Goal: Information Seeking & Learning: Learn about a topic

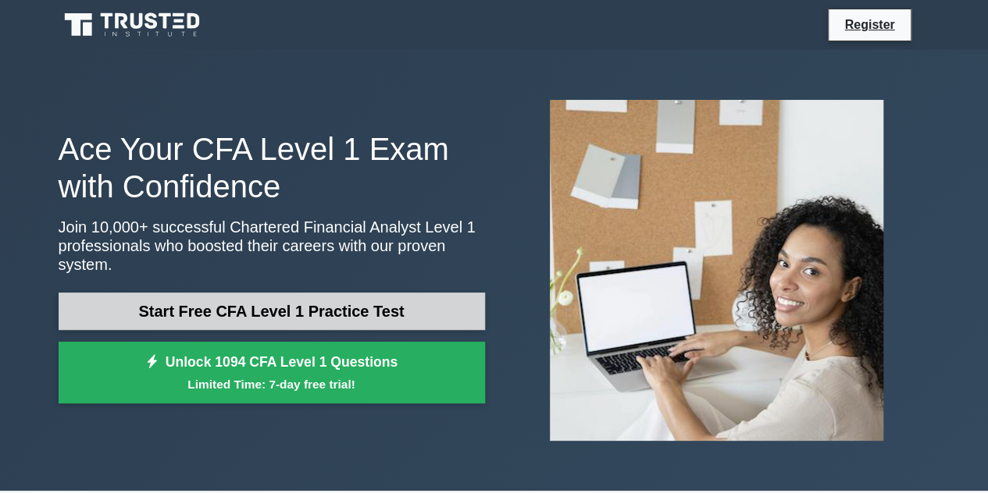
click at [367, 297] on link "Start Free CFA Level 1 Practice Test" at bounding box center [272, 311] width 426 height 37
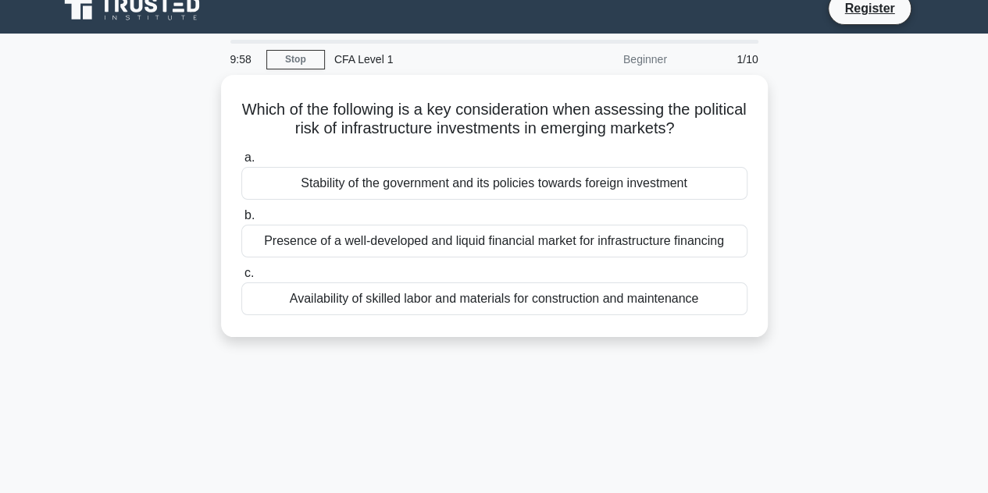
scroll to position [15, 0]
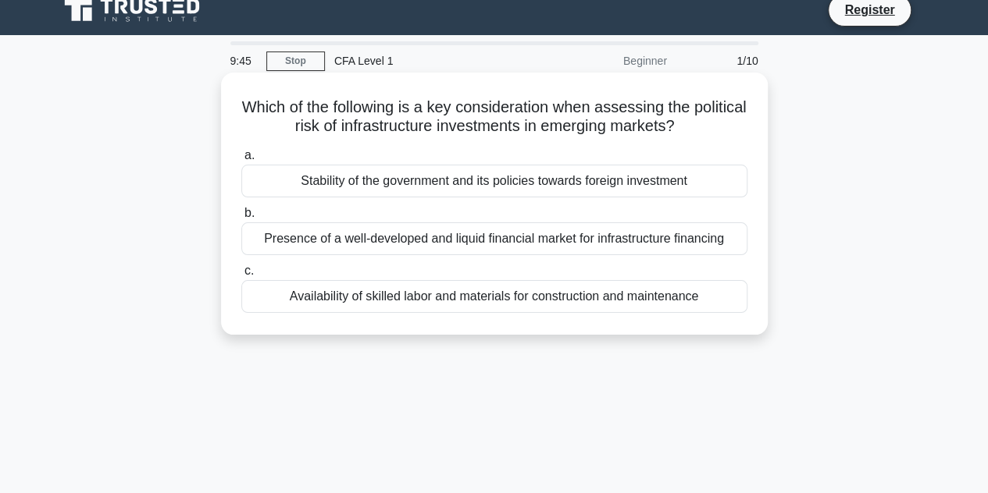
click at [512, 174] on div "Stability of the government and its policies towards foreign investment" at bounding box center [494, 181] width 506 height 33
click at [241, 161] on input "a. Stability of the government and its policies towards foreign investment" at bounding box center [241, 156] width 0 height 10
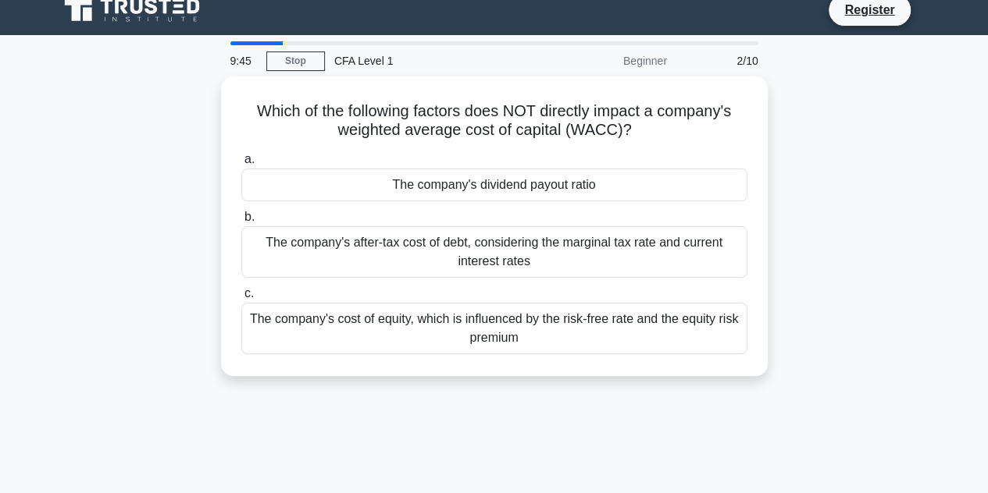
scroll to position [0, 0]
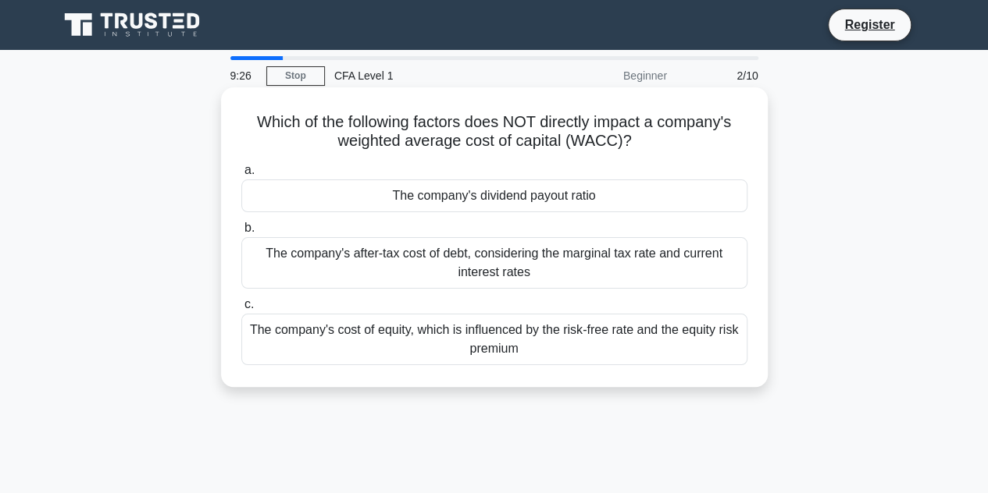
click at [431, 182] on div "The company's dividend payout ratio" at bounding box center [494, 196] width 506 height 33
click at [241, 176] on input "a. The company's dividend payout ratio" at bounding box center [241, 171] width 0 height 10
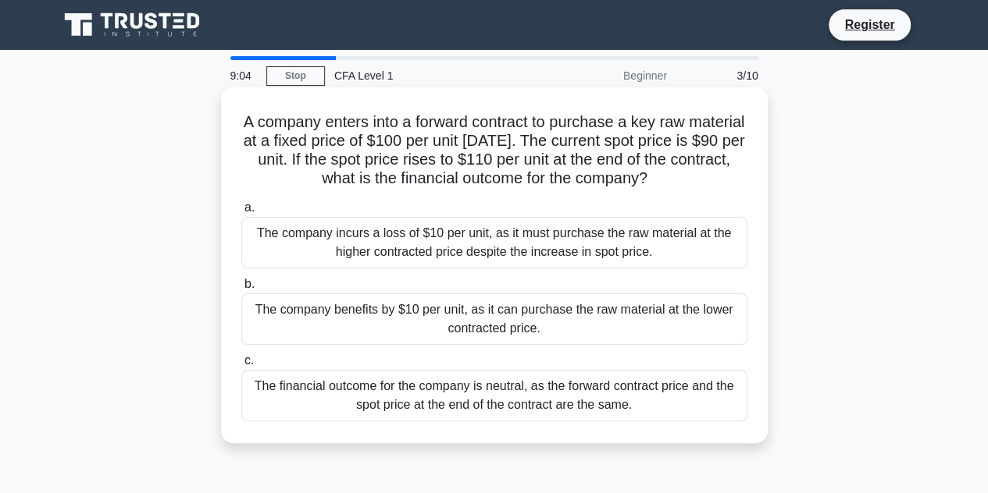
click at [426, 327] on div "The company benefits by $10 per unit, as it can purchase the raw material at th…" at bounding box center [494, 320] width 506 height 52
click at [241, 290] on input "b. The company benefits by $10 per unit, as it can purchase the raw material at…" at bounding box center [241, 284] width 0 height 10
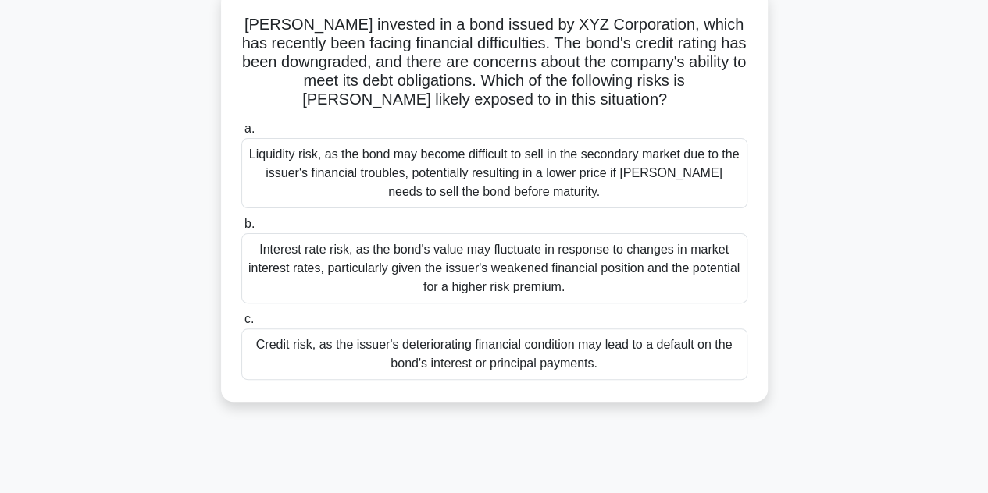
scroll to position [98, 0]
click at [448, 363] on div "Credit risk, as the issuer's deteriorating financial condition may lead to a de…" at bounding box center [494, 354] width 506 height 52
click at [241, 324] on input "c. Credit risk, as the issuer's deteriorating financial condition may lead to a…" at bounding box center [241, 319] width 0 height 10
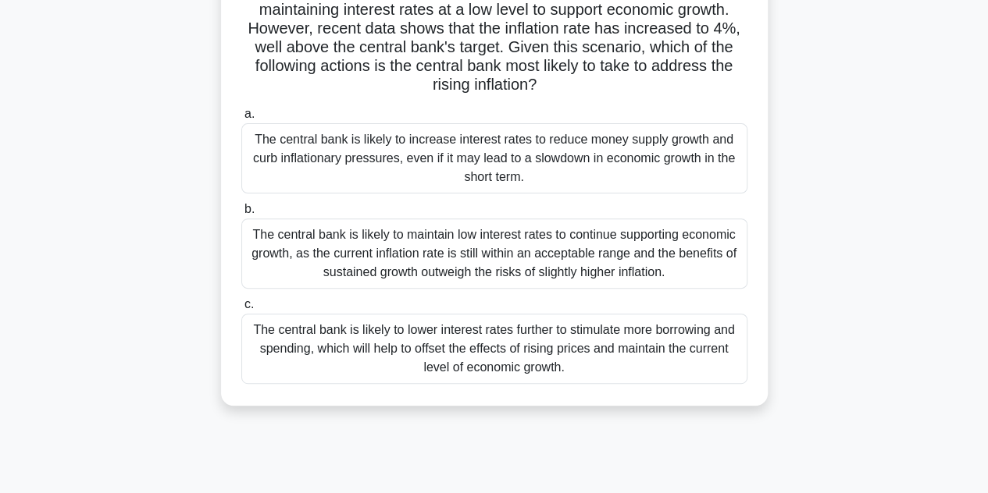
scroll to position [172, 0]
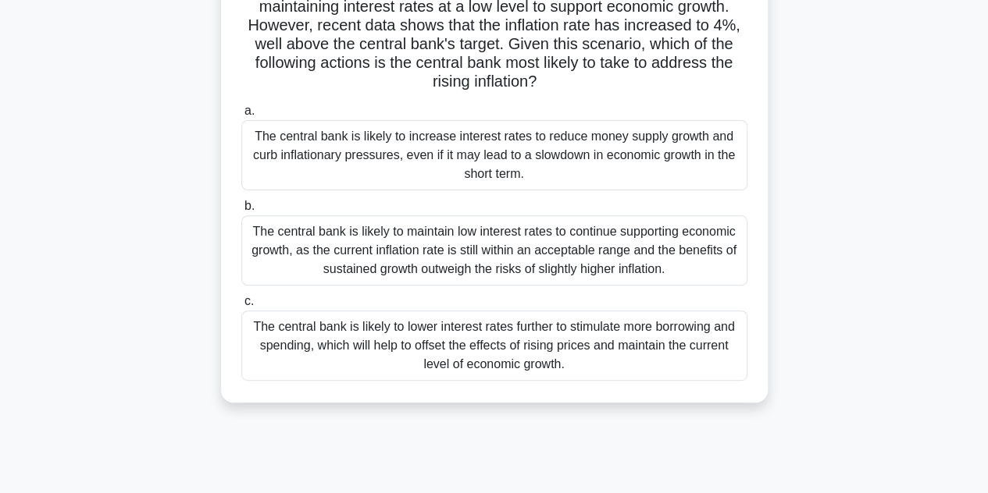
click at [531, 140] on div "The central bank is likely to increase interest rates to reduce money supply gr…" at bounding box center [494, 155] width 506 height 70
click at [241, 116] on input "a. The central bank is likely to increase interest rates to reduce money supply…" at bounding box center [241, 111] width 0 height 10
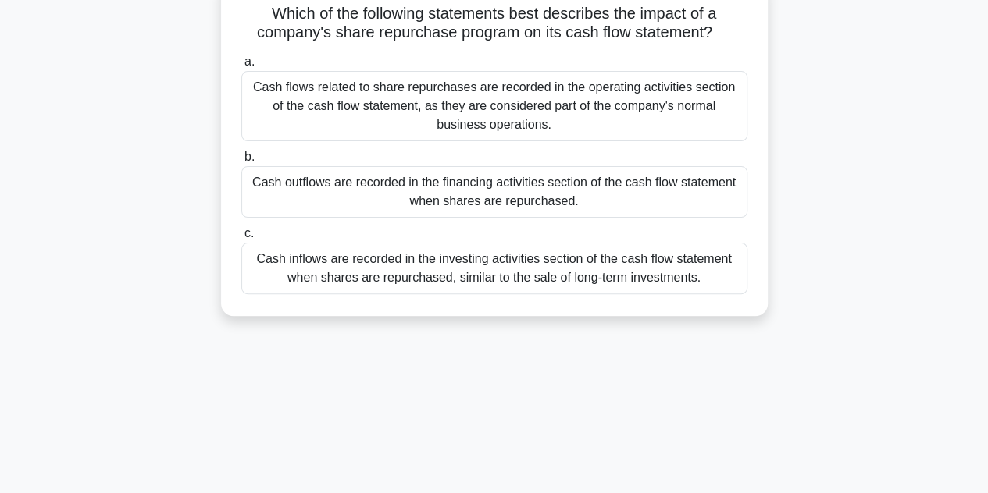
scroll to position [114, 0]
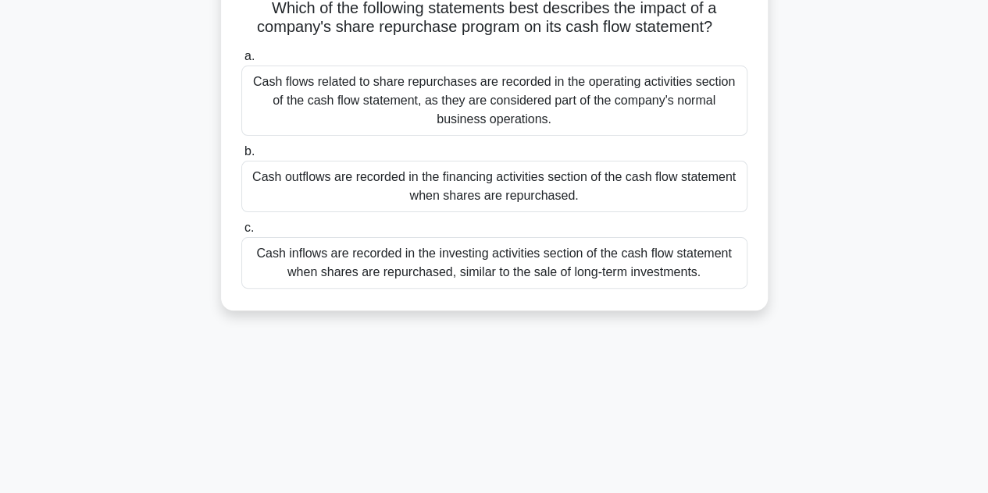
click at [490, 272] on div "Cash inflows are recorded in the investing activities section of the cash flow …" at bounding box center [494, 263] width 506 height 52
click at [241, 233] on input "c. Cash inflows are recorded in the investing activities section of the cash fl…" at bounding box center [241, 228] width 0 height 10
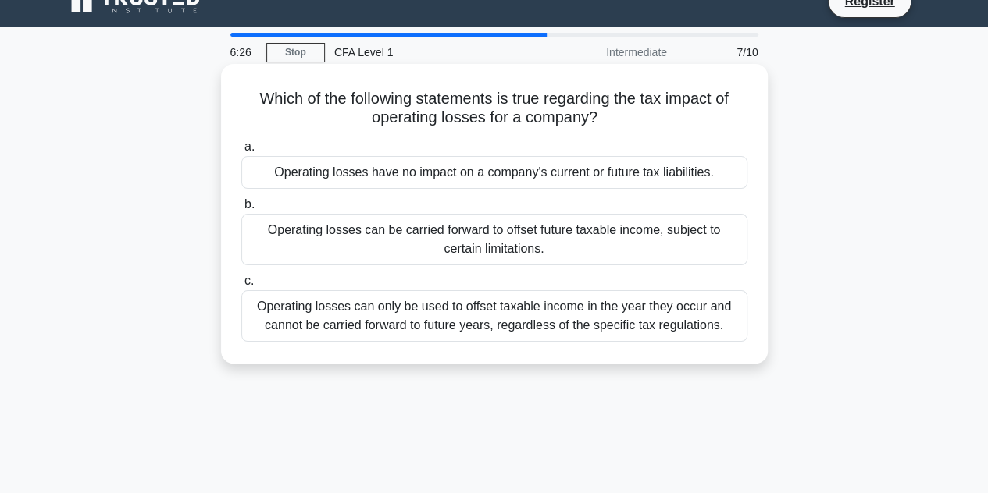
scroll to position [29, 0]
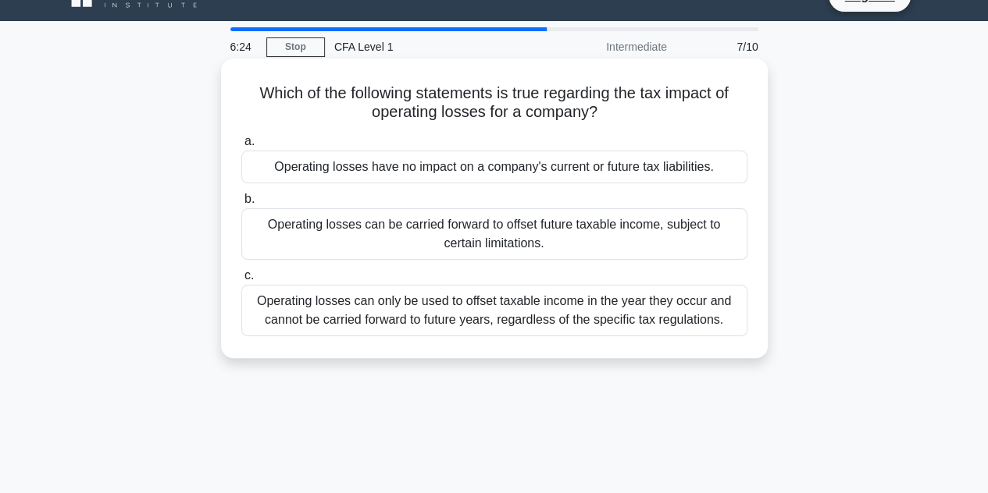
click at [514, 300] on div "Operating losses can only be used to offset taxable income in the year they occ…" at bounding box center [494, 311] width 506 height 52
click at [241, 281] on input "c. Operating losses can only be used to offset taxable income in the year they …" at bounding box center [241, 276] width 0 height 10
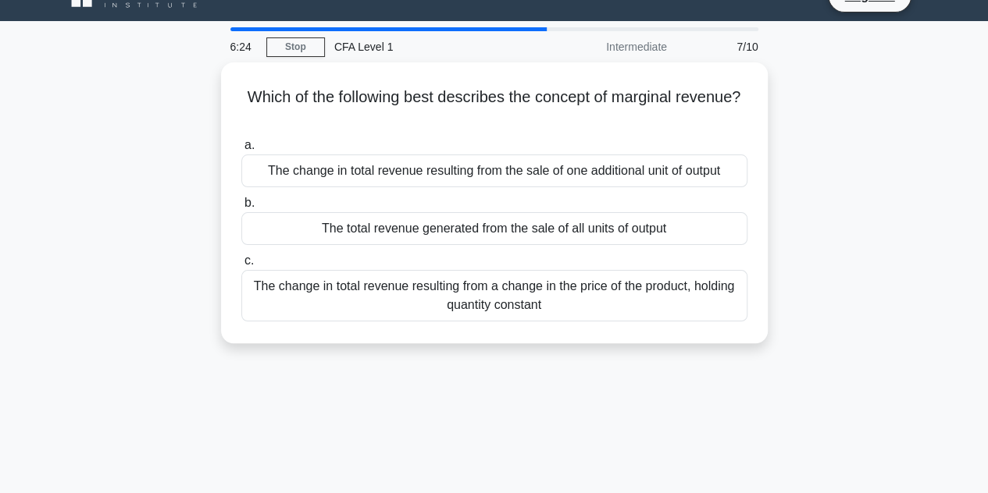
scroll to position [0, 0]
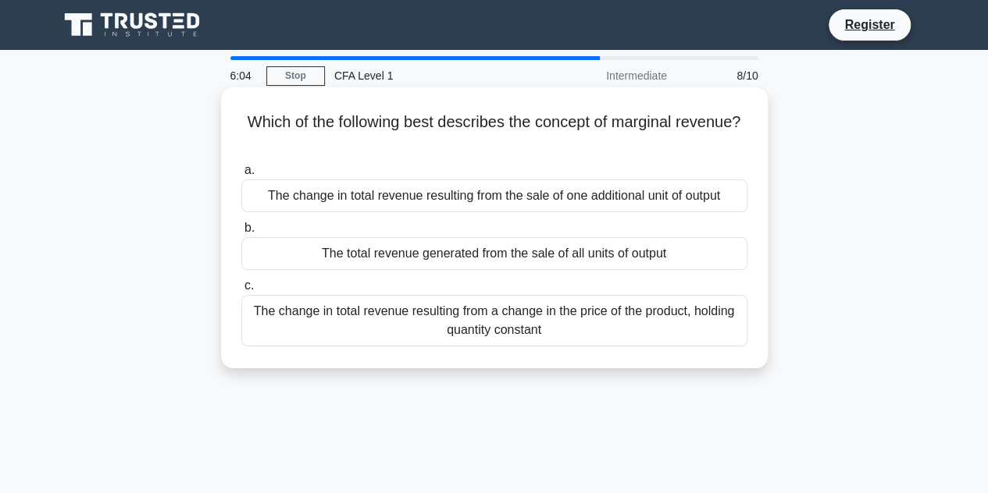
click at [527, 209] on div "The change in total revenue resulting from the sale of one additional unit of o…" at bounding box center [494, 196] width 506 height 33
click at [241, 176] on input "a. The change in total revenue resulting from the sale of one additional unit o…" at bounding box center [241, 171] width 0 height 10
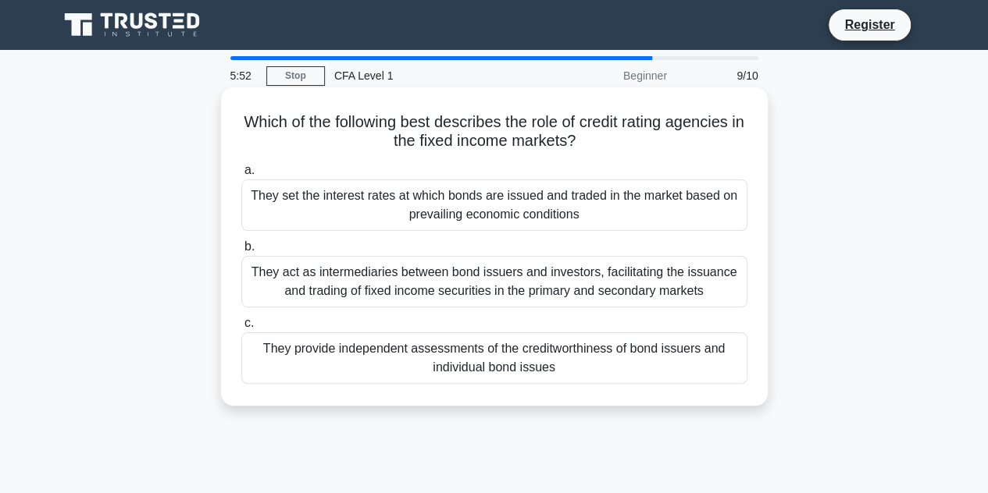
click at [488, 364] on div "They provide independent assessments of the creditworthiness of bond issuers an…" at bounding box center [494, 359] width 506 height 52
click at [241, 329] on input "c. They provide independent assessments of the creditworthiness of bond issuers…" at bounding box center [241, 324] width 0 height 10
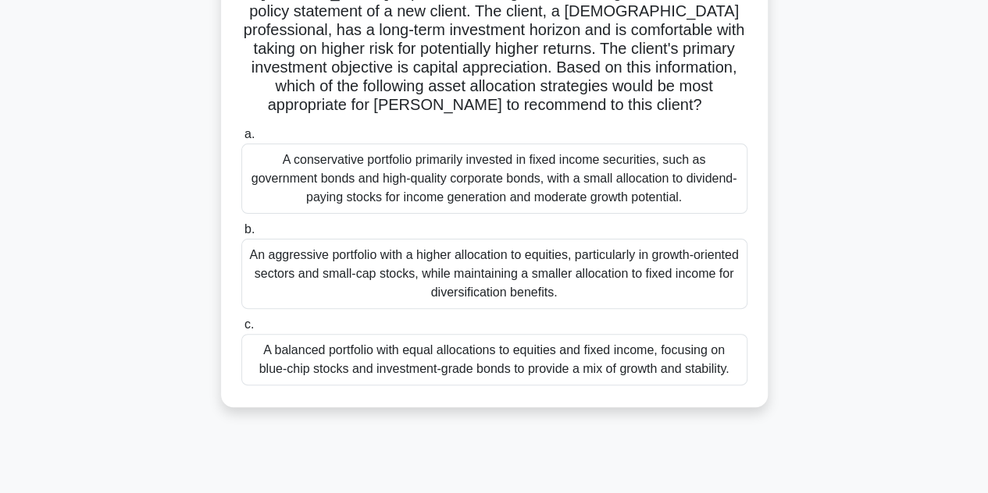
scroll to position [129, 0]
click at [609, 254] on div "An aggressive portfolio with a higher allocation to equities, particularly in g…" at bounding box center [494, 275] width 506 height 70
click at [241, 236] on input "b. An aggressive portfolio with a higher allocation to equities, particularly i…" at bounding box center [241, 231] width 0 height 10
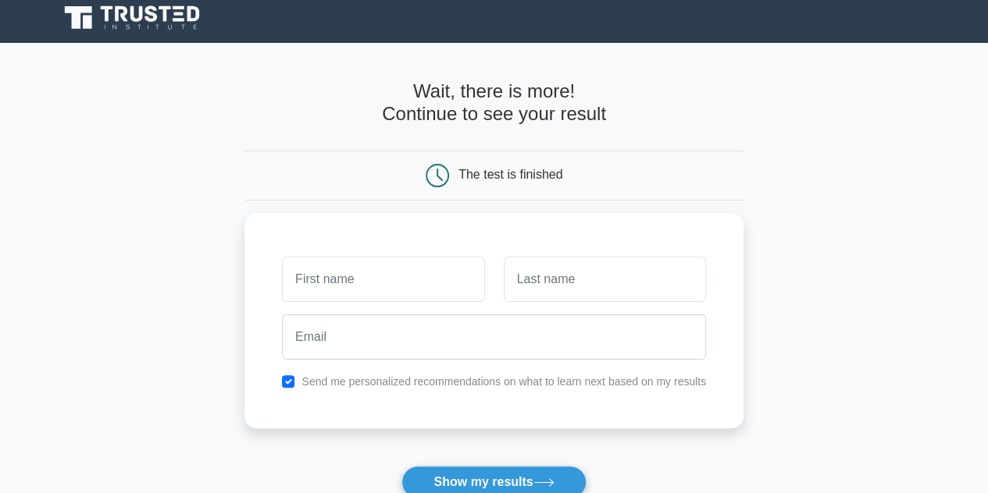
scroll to position [8, 0]
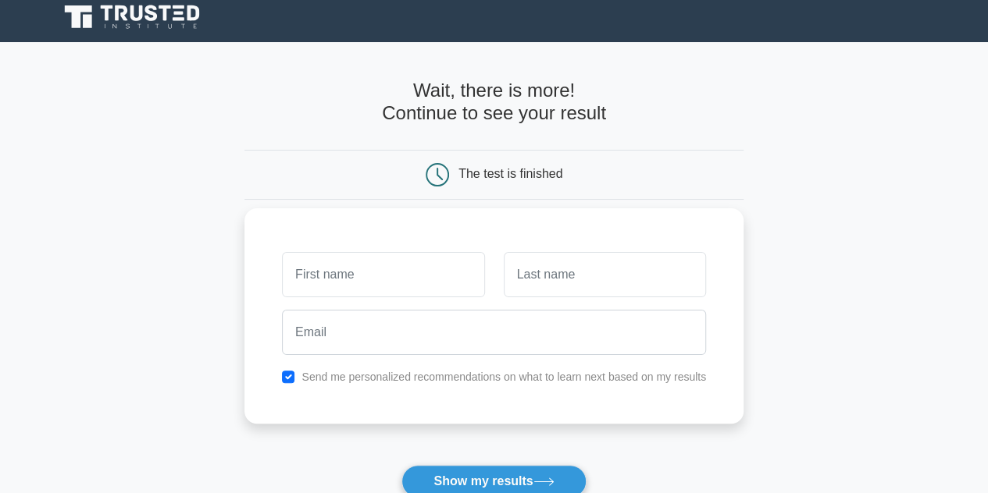
click at [417, 269] on input "text" at bounding box center [383, 274] width 202 height 45
type input "huraiba"
click at [537, 283] on input "text" at bounding box center [605, 274] width 202 height 45
type input "haq"
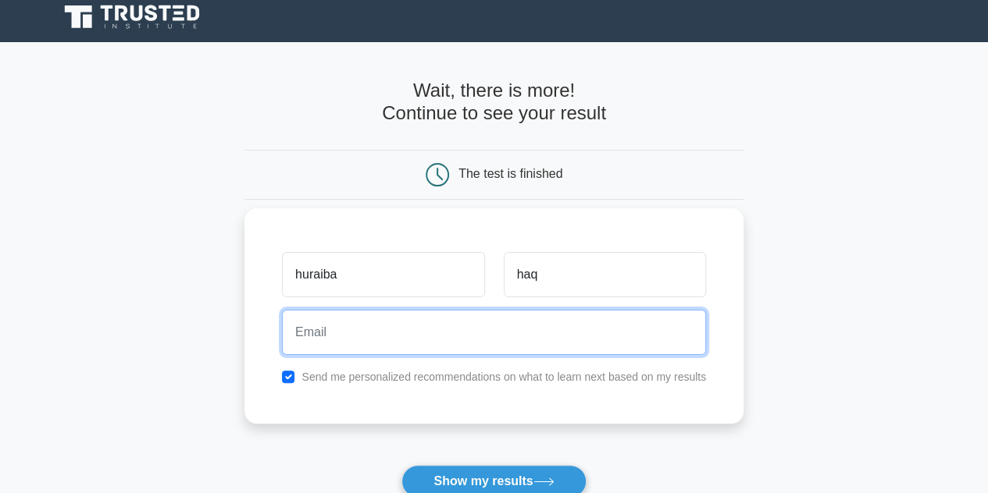
click at [551, 342] on input "email" at bounding box center [494, 332] width 424 height 45
type input "m"
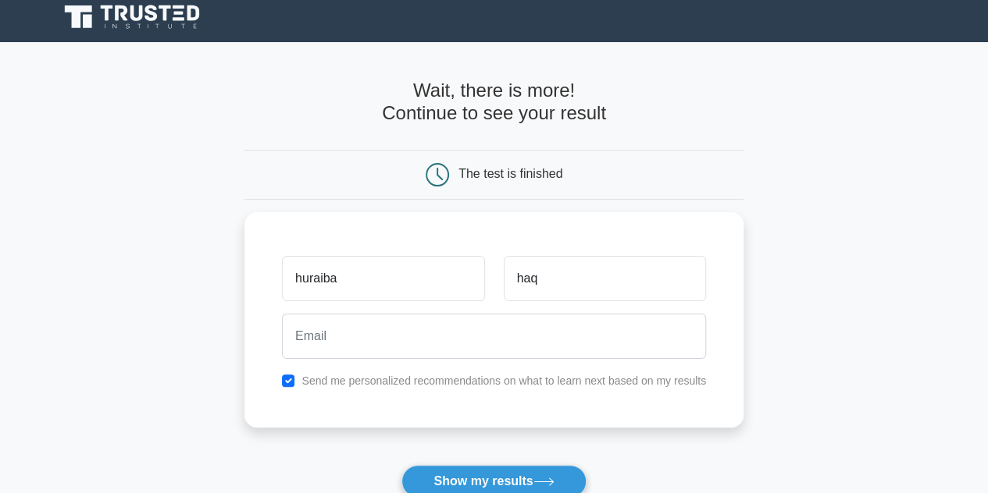
click at [817, 330] on main "Wait, there is more! Continue to see your result The test is finished huraiba h…" at bounding box center [494, 323] width 988 height 562
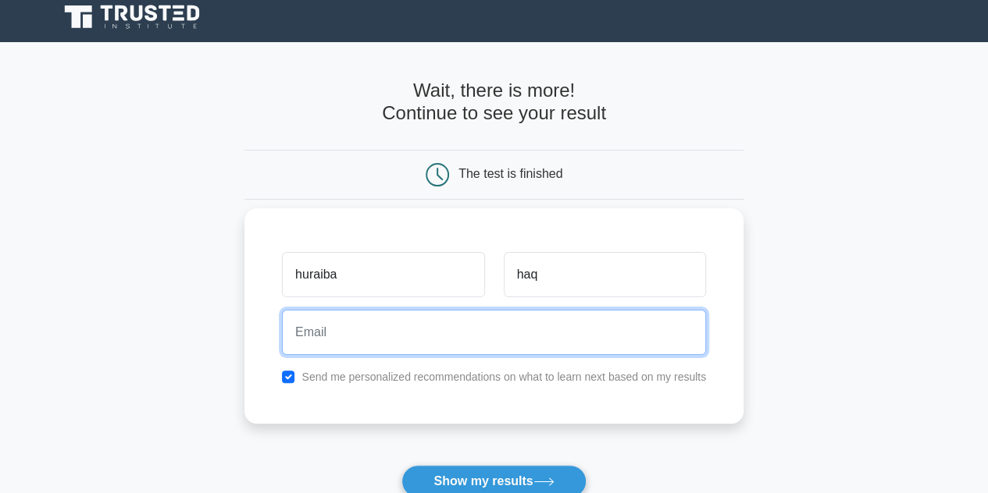
click at [568, 328] on input "email" at bounding box center [494, 332] width 424 height 45
type input "[EMAIL_ADDRESS][DOMAIN_NAME]"
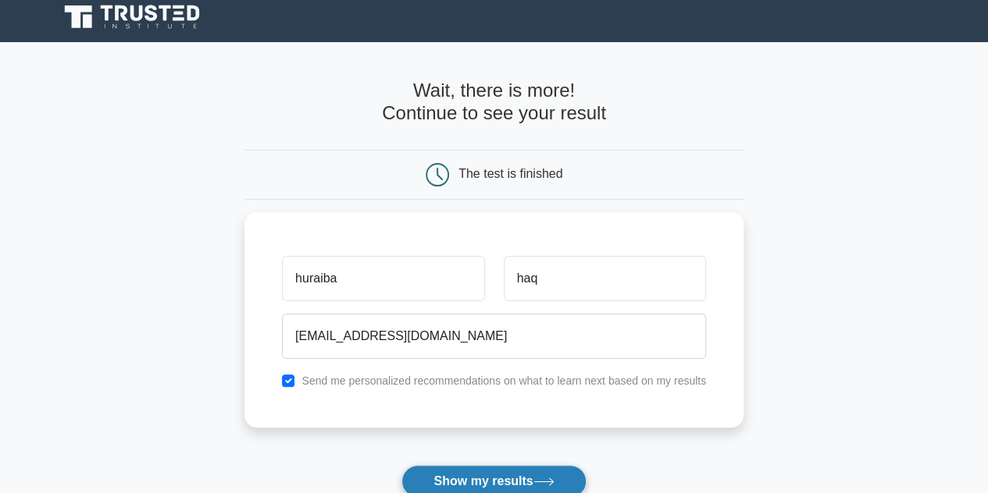
drag, startPoint x: 463, startPoint y: 463, endPoint x: 463, endPoint y: 472, distance: 9.4
click at [463, 472] on form "Wait, there is more! Continue to see your result The test is finished huraiba h…" at bounding box center [493, 323] width 499 height 487
click at [463, 472] on button "Show my results" at bounding box center [493, 481] width 184 height 33
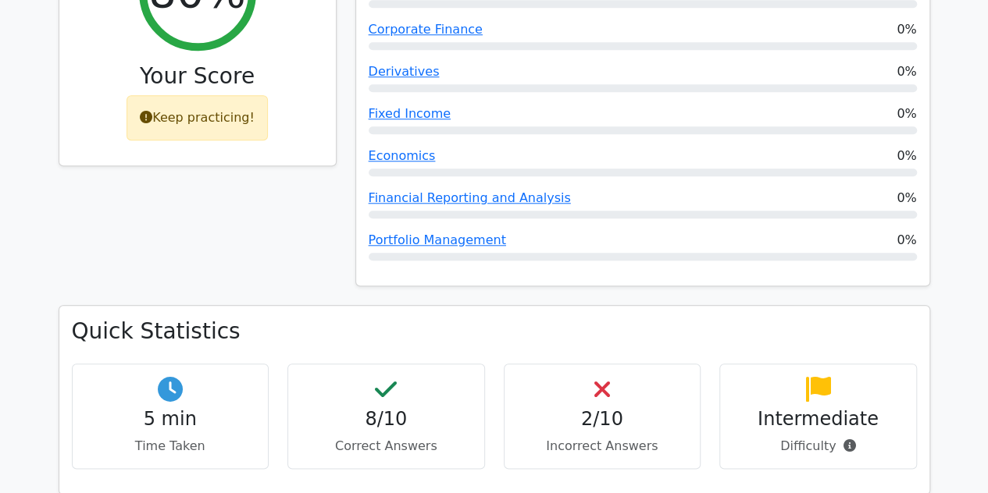
scroll to position [709, 0]
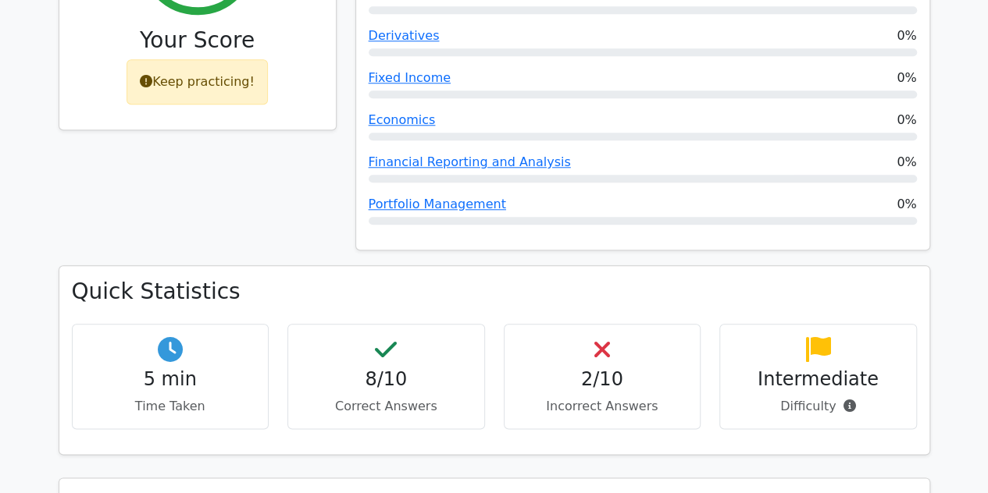
click at [633, 324] on div "2/10 Incorrect Answers" at bounding box center [603, 376] width 198 height 105
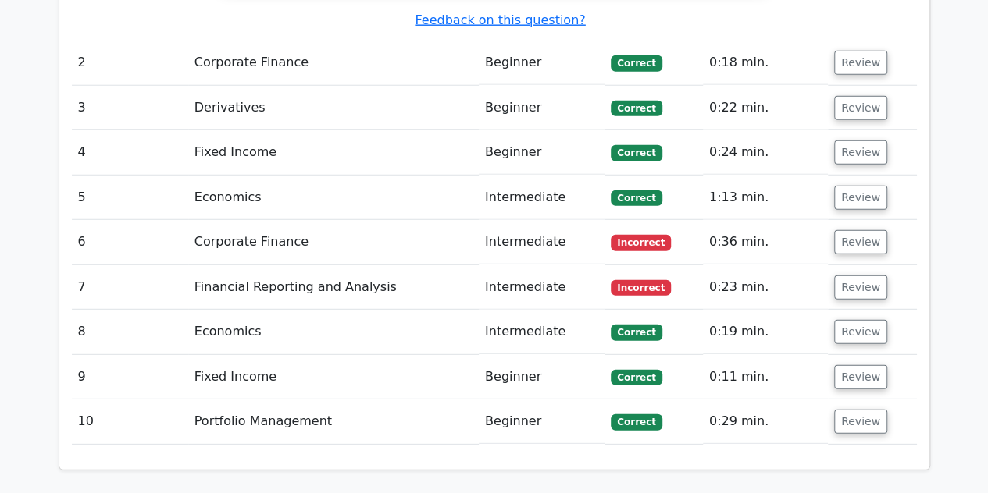
scroll to position [0, 9]
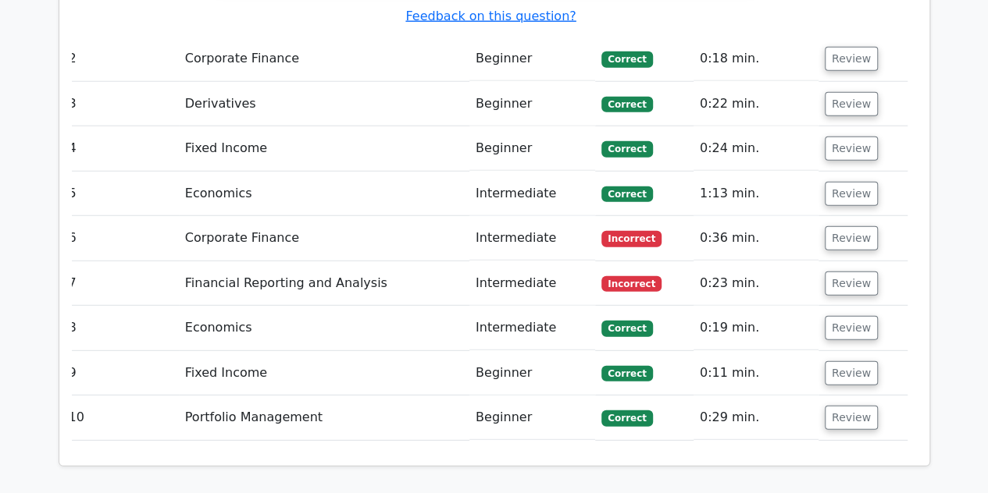
click at [226, 216] on td "Corporate Finance" at bounding box center [324, 238] width 290 height 44
click at [840, 226] on button "Review" at bounding box center [850, 238] width 53 height 24
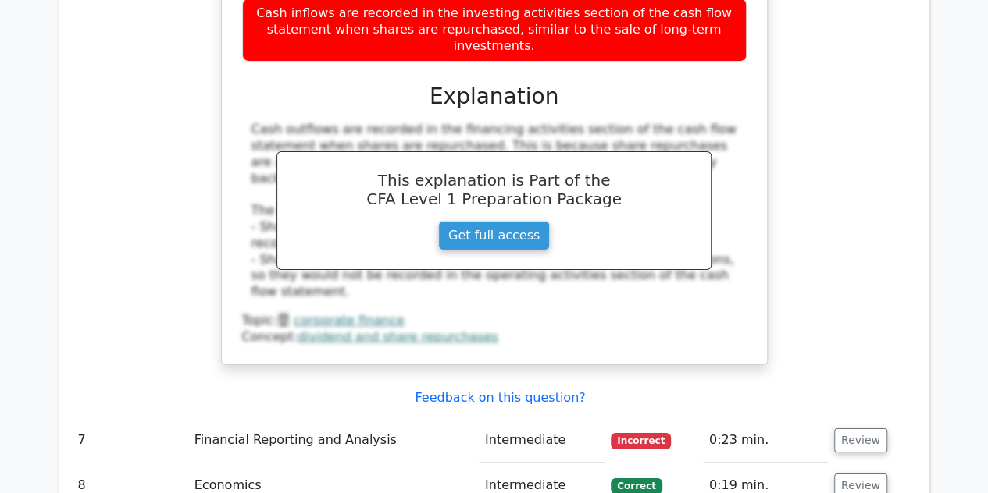
scroll to position [2565, 0]
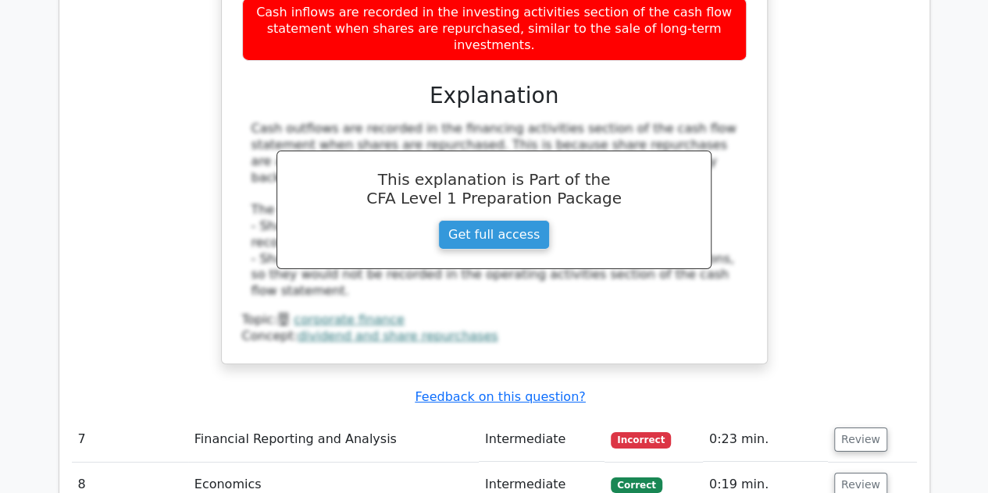
click at [629, 432] on span "Incorrect" at bounding box center [640, 440] width 60 height 16
drag, startPoint x: 878, startPoint y: 290, endPoint x: 866, endPoint y: 285, distance: 13.3
click at [866, 418] on td "Review" at bounding box center [872, 440] width 89 height 44
click at [866, 428] on button "Review" at bounding box center [860, 440] width 53 height 24
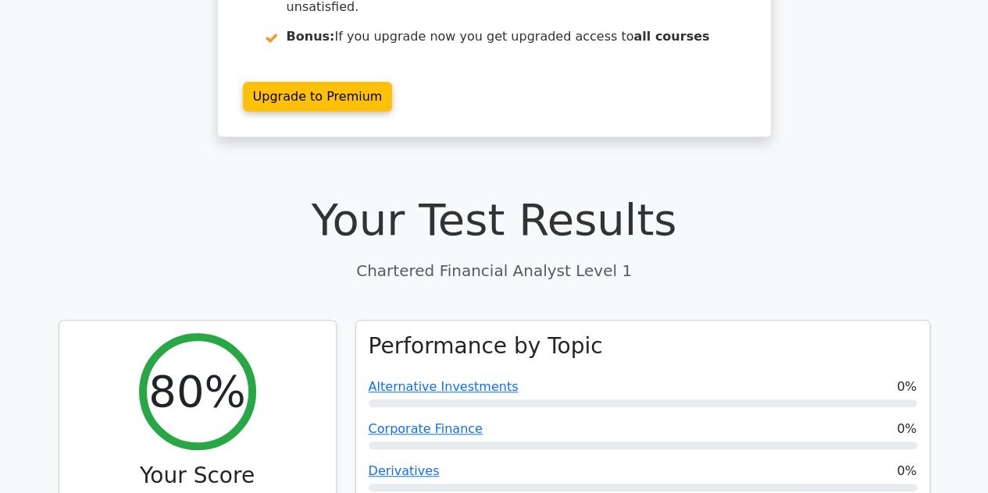
scroll to position [272, 0]
